Goal: Task Accomplishment & Management: Use online tool/utility

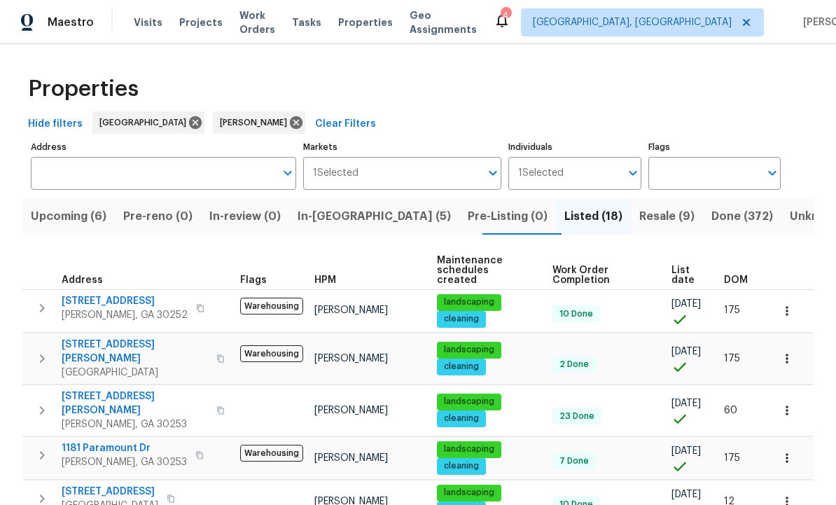
click at [347, 214] on span "In-reno (5)" at bounding box center [374, 217] width 153 height 20
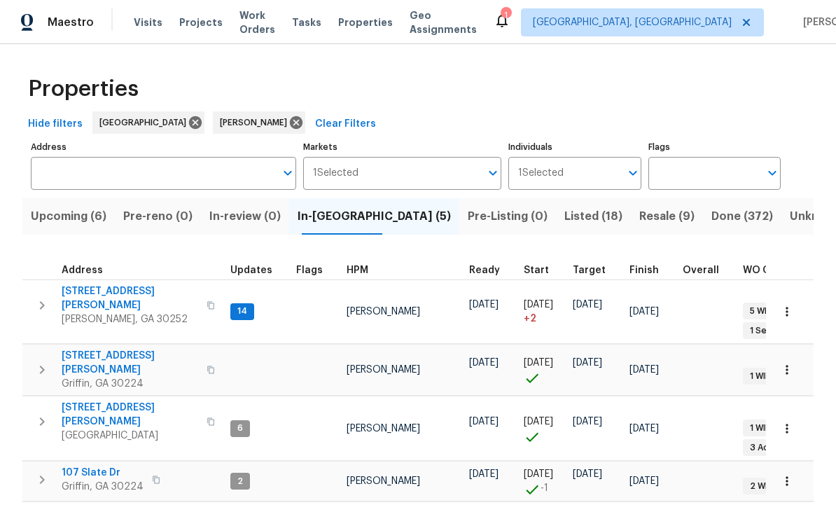
click at [108, 288] on span "111 Harper Rd" at bounding box center [130, 298] width 137 height 28
click at [90, 466] on span "107 Slate Dr" at bounding box center [103, 473] width 82 height 14
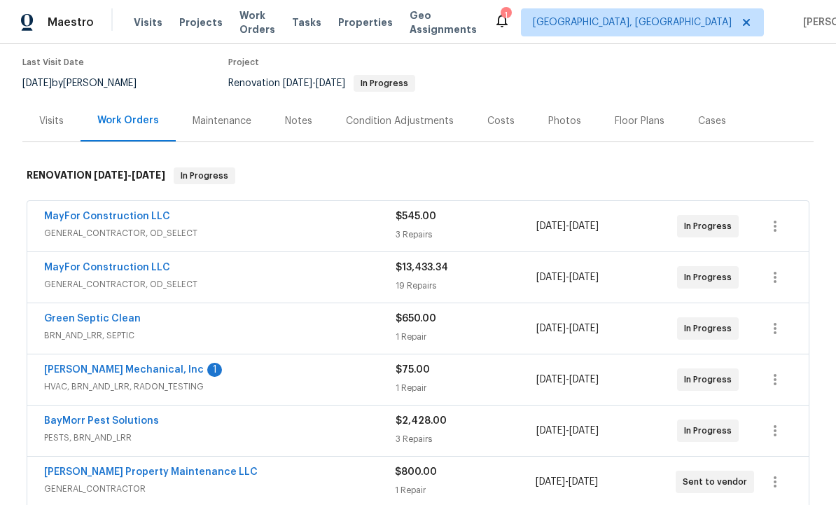
scroll to position [113, 0]
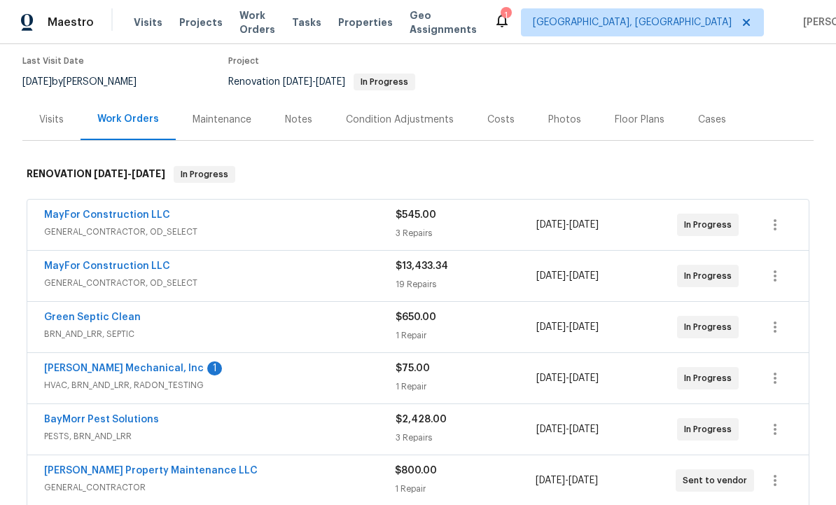
click at [120, 210] on link "MayFor Construction LLC" at bounding box center [107, 215] width 126 height 10
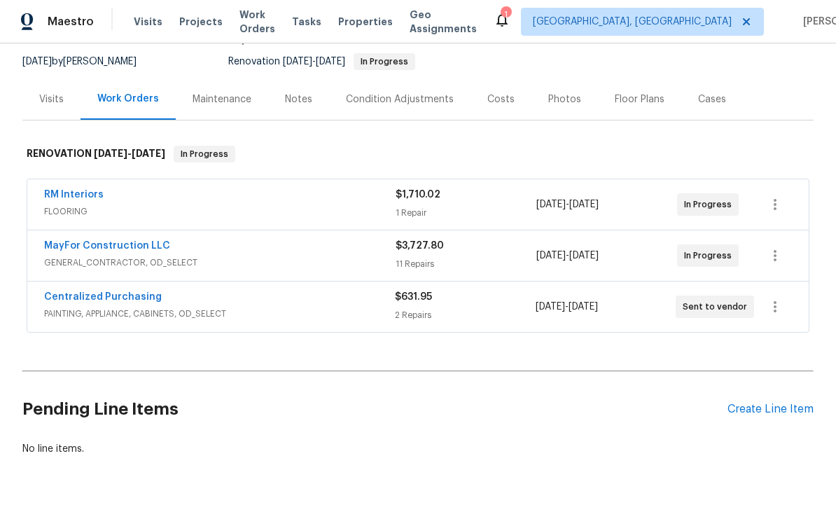
scroll to position [132, 0]
click at [125, 242] on link "MayFor Construction LLC" at bounding box center [107, 247] width 126 height 10
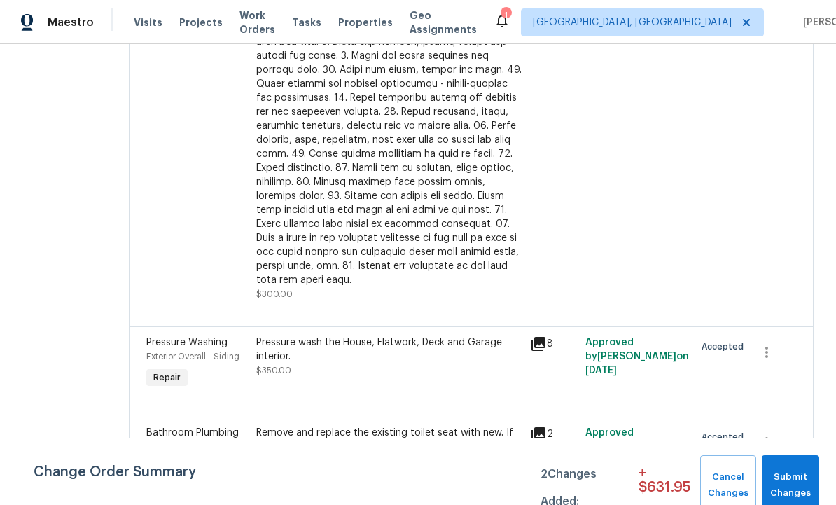
scroll to position [549, 0]
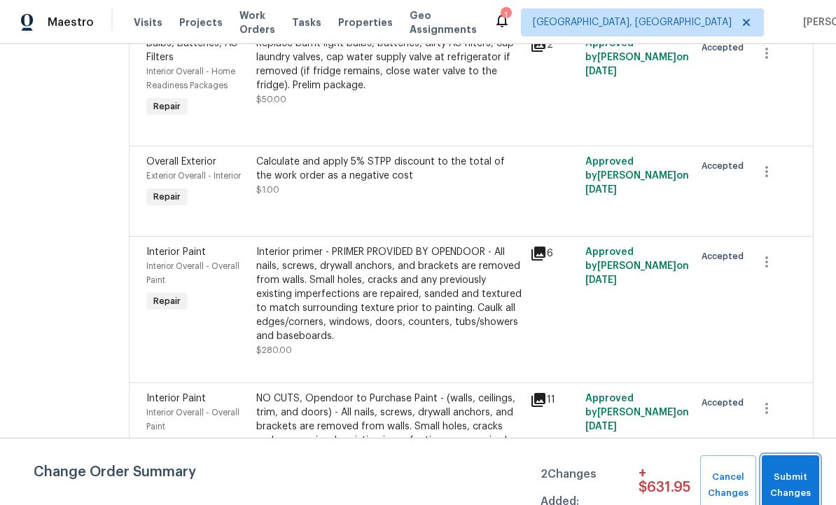
click at [794, 475] on span "Submit Changes" at bounding box center [790, 485] width 43 height 32
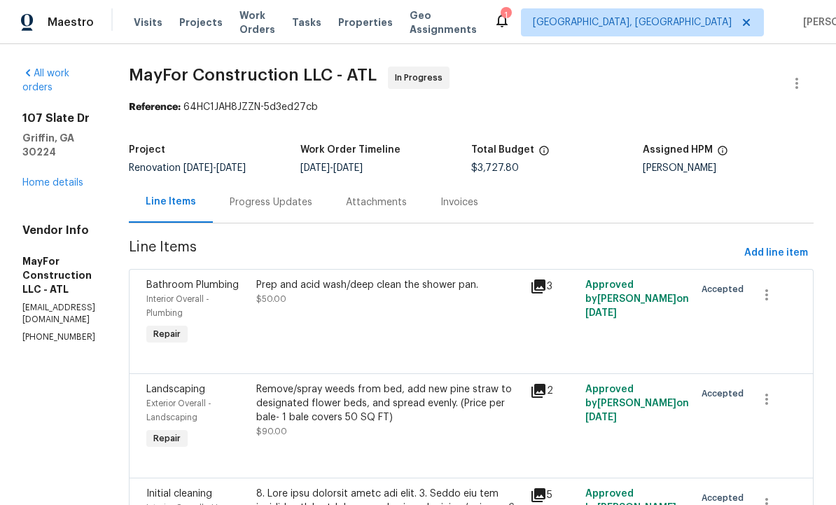
scroll to position [0, 0]
